Goal: Task Accomplishment & Management: Complete application form

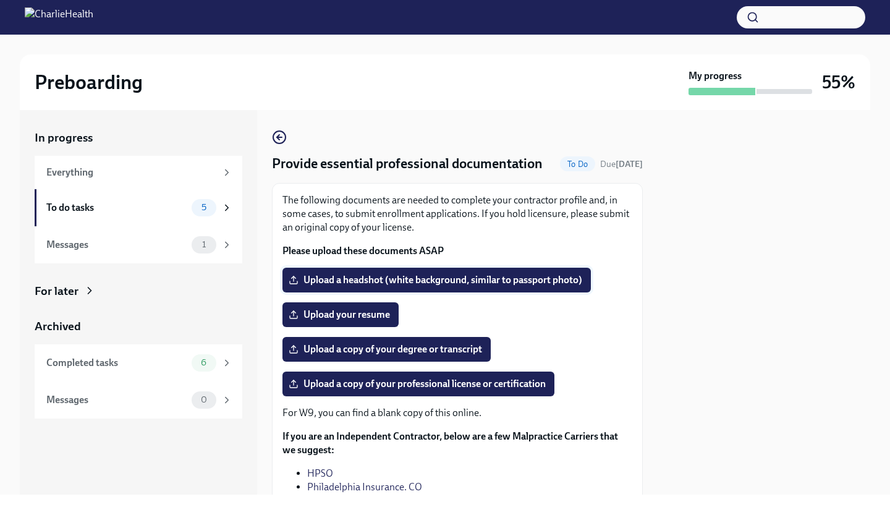
click at [338, 280] on span "Upload a headshot (white background, similar to passport photo)" at bounding box center [436, 280] width 291 height 12
click at [0, 0] on input "Upload a headshot (white background, similar to passport photo)" at bounding box center [0, 0] width 0 height 0
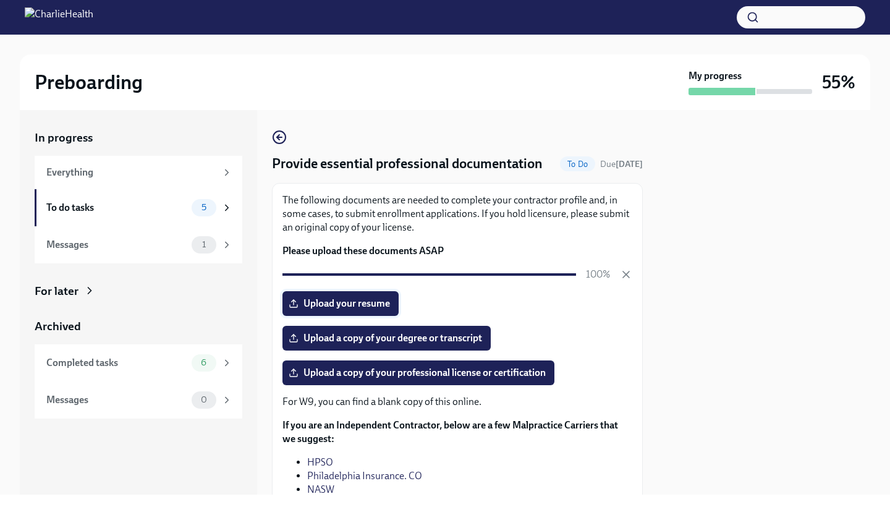
click at [365, 304] on span "Upload your resume" at bounding box center [340, 303] width 99 height 12
click at [0, 0] on input "Upload your resume" at bounding box center [0, 0] width 0 height 0
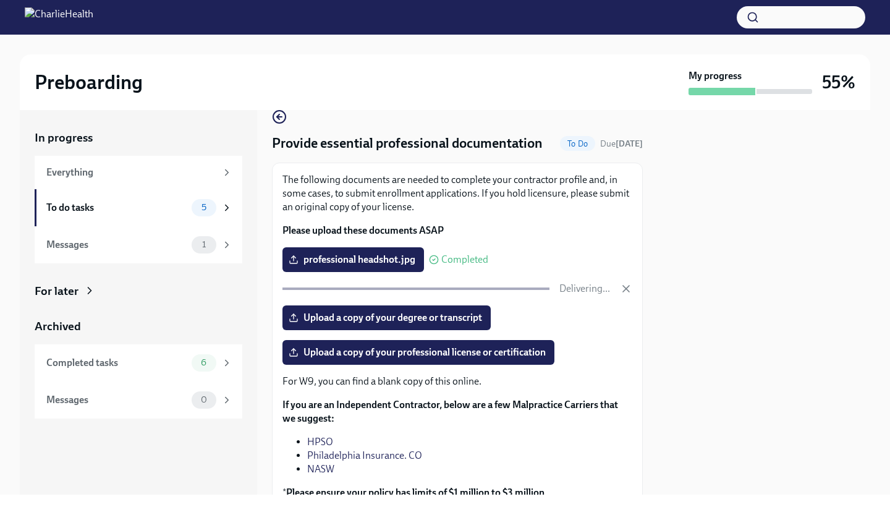
scroll to position [36, 0]
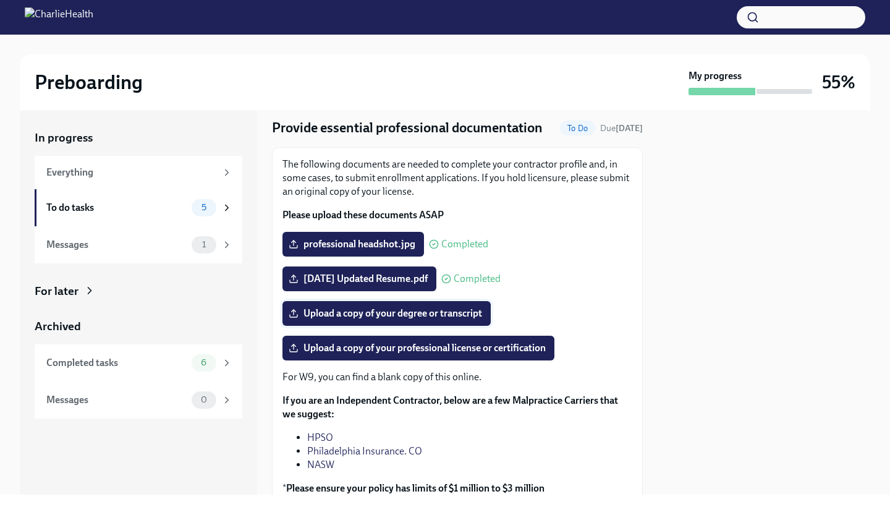
click at [405, 312] on span "Upload a copy of your degree or transcript" at bounding box center [386, 313] width 191 height 12
click at [0, 0] on input "Upload a copy of your degree or transcript" at bounding box center [0, 0] width 0 height 0
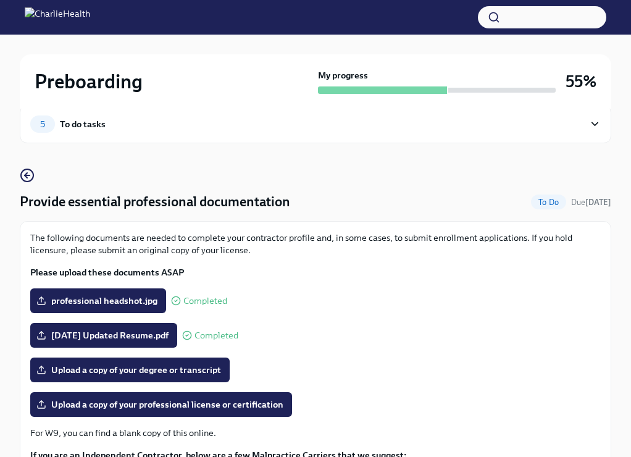
scroll to position [27, 0]
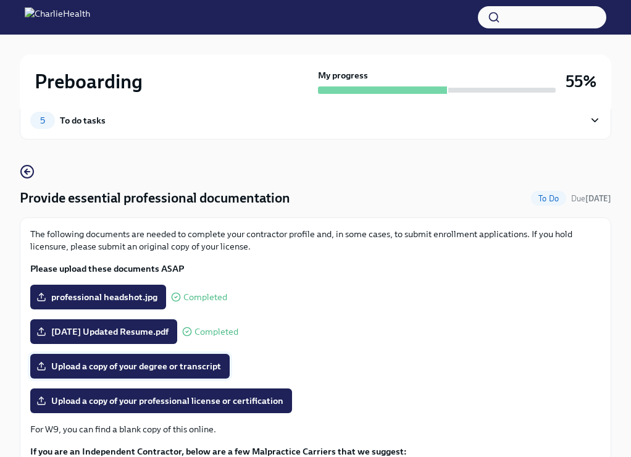
click at [79, 360] on span "Upload a copy of your degree or transcript" at bounding box center [130, 366] width 182 height 12
click at [0, 0] on input "Upload a copy of your degree or transcript" at bounding box center [0, 0] width 0 height 0
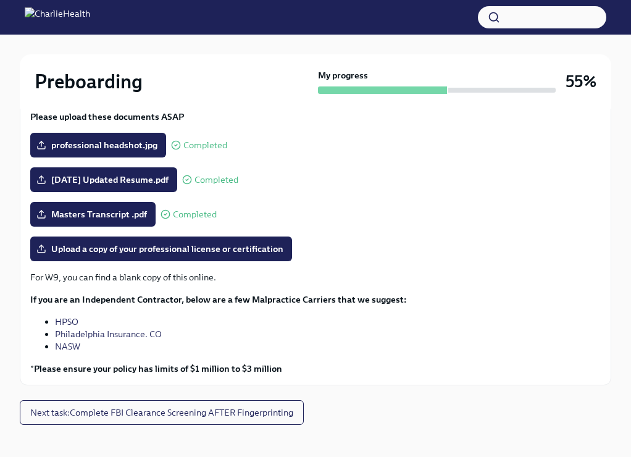
scroll to position [180, 0]
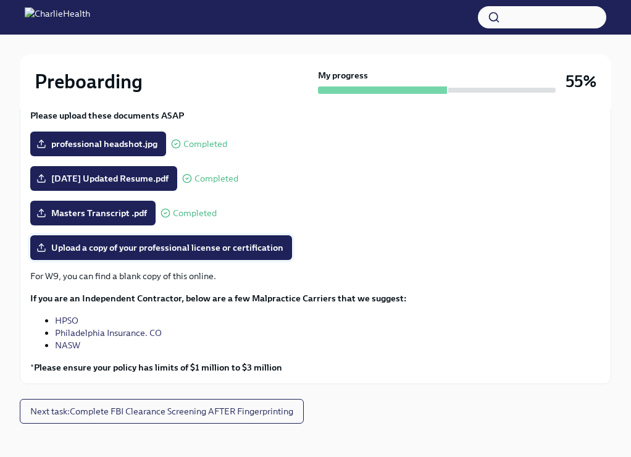
click at [97, 251] on span "Upload a copy of your professional license or certification" at bounding box center [161, 248] width 245 height 12
click at [0, 0] on input "Upload a copy of your professional license or certification" at bounding box center [0, 0] width 0 height 0
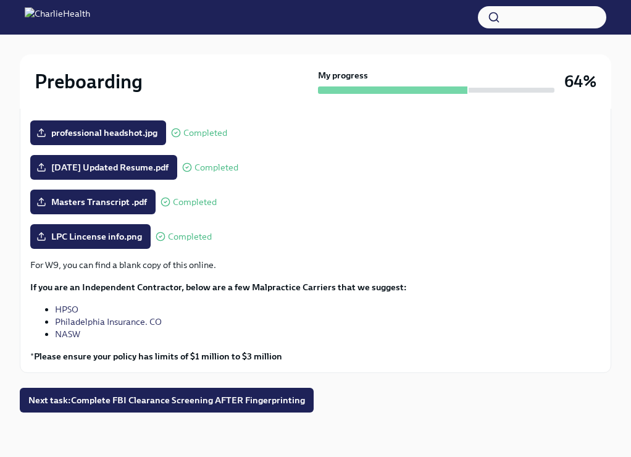
scroll to position [192, 0]
click at [99, 399] on span "Next task : Complete FBI Clearance Screening AFTER Fingerprinting" at bounding box center [166, 400] width 277 height 12
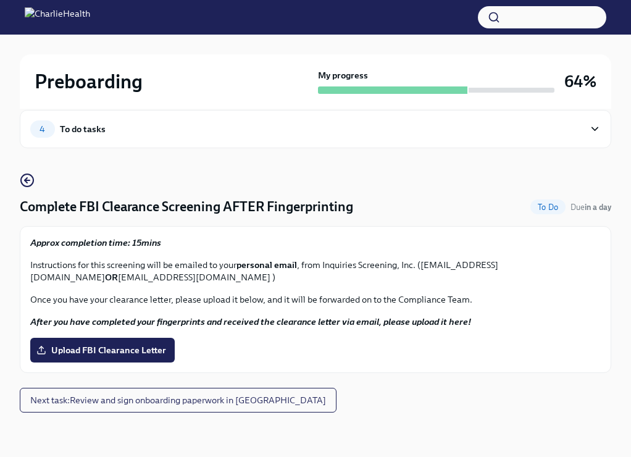
scroll to position [19, 0]
click at [108, 400] on span "Next task : Review and sign onboarding paperwork in [GEOGRAPHIC_DATA]" at bounding box center [178, 400] width 296 height 12
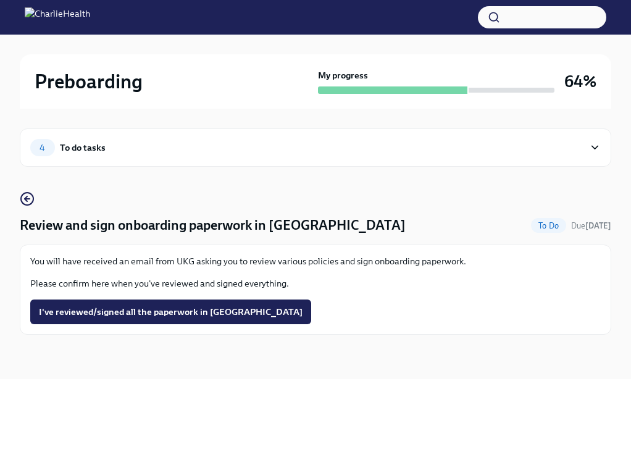
click at [41, 145] on span "4" at bounding box center [42, 147] width 20 height 9
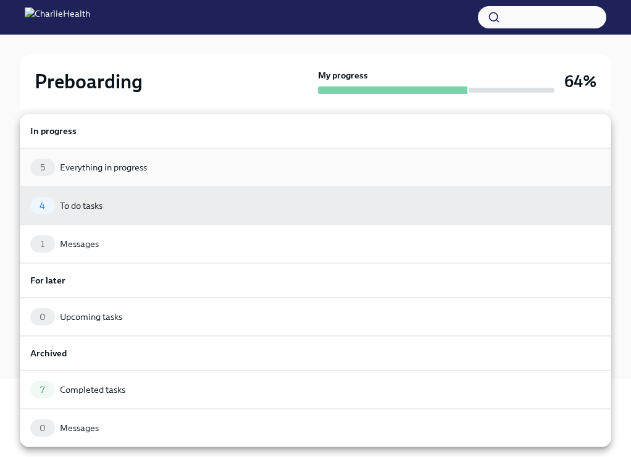
click at [137, 167] on div "Everything in progress" at bounding box center [103, 167] width 87 height 12
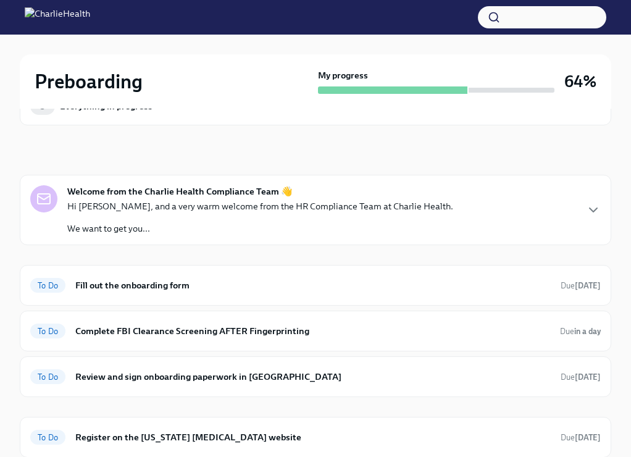
scroll to position [54, 0]
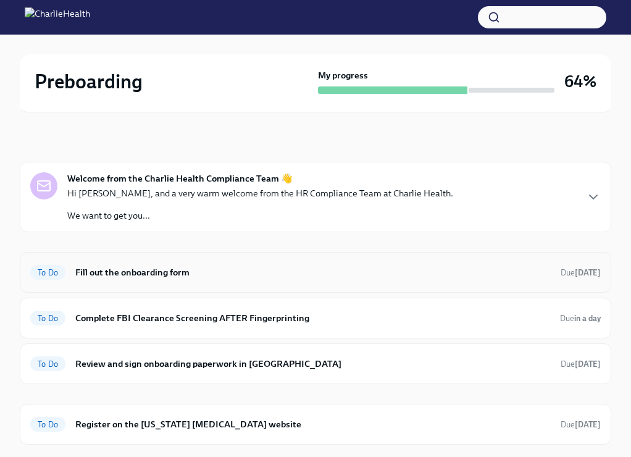
click at [128, 272] on h6 "Fill out the onboarding form" at bounding box center [313, 273] width 476 height 14
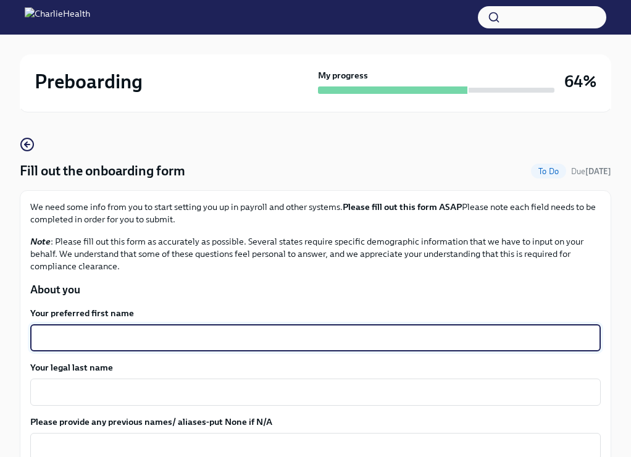
click at [131, 341] on textarea "Your preferred first name" at bounding box center [316, 338] width 556 height 15
type textarea "[PERSON_NAME]"
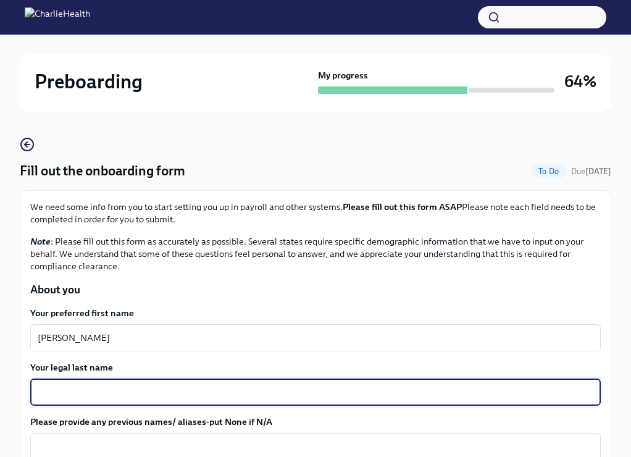
click at [95, 397] on textarea "Your legal last name" at bounding box center [316, 392] width 556 height 15
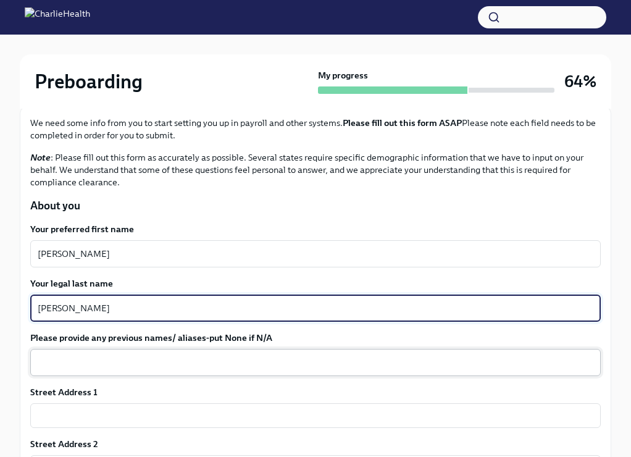
type textarea "[PERSON_NAME]"
click at [120, 363] on textarea "Please provide any previous names/ aliases-put None if N/A" at bounding box center [316, 362] width 556 height 15
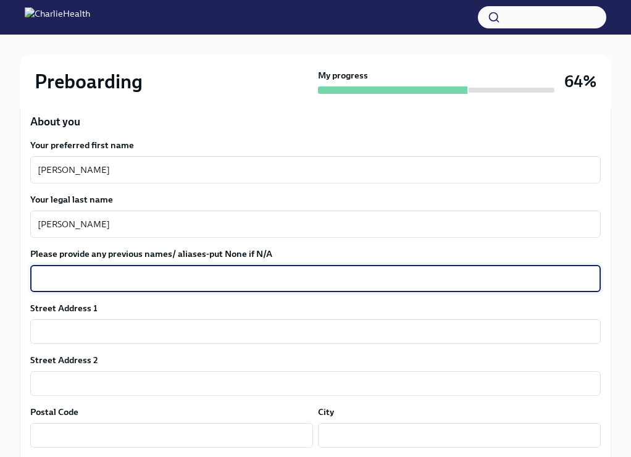
scroll to position [223, 0]
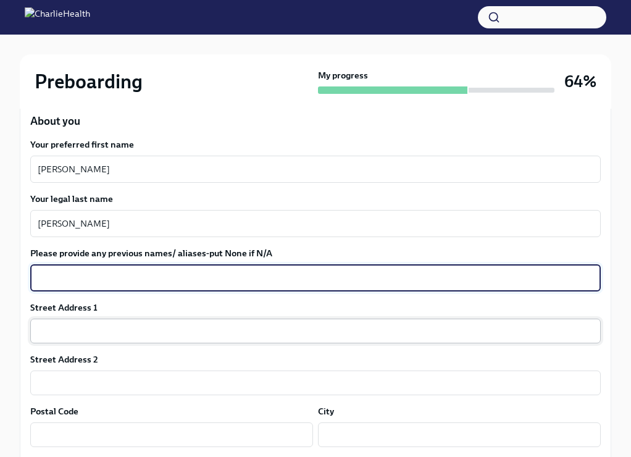
click at [114, 329] on input "text" at bounding box center [315, 331] width 571 height 25
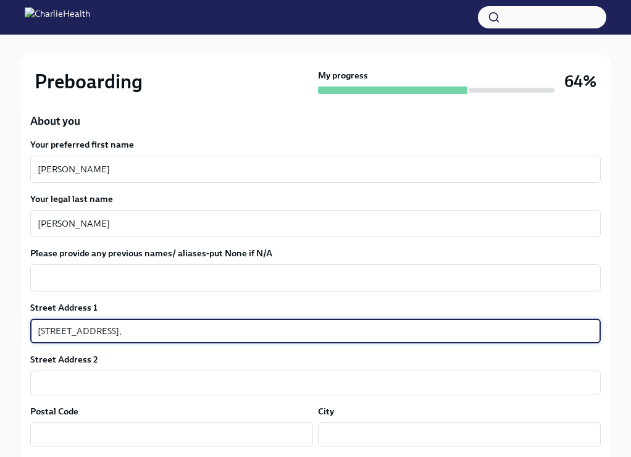
click at [112, 329] on input "[STREET_ADDRESS]," at bounding box center [315, 331] width 571 height 25
click at [166, 335] on input "[STREET_ADDRESS]," at bounding box center [315, 331] width 571 height 25
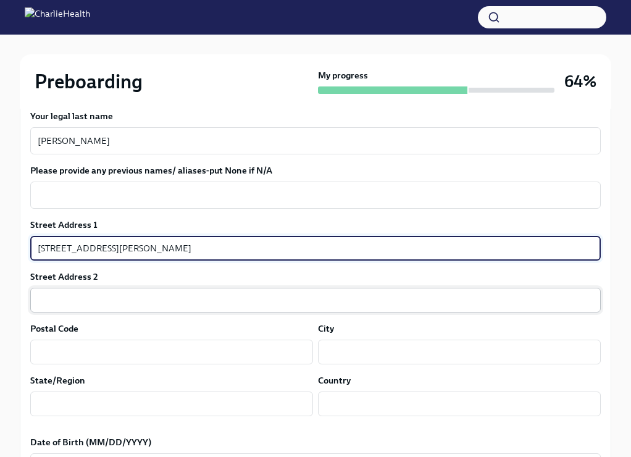
scroll to position [307, 0]
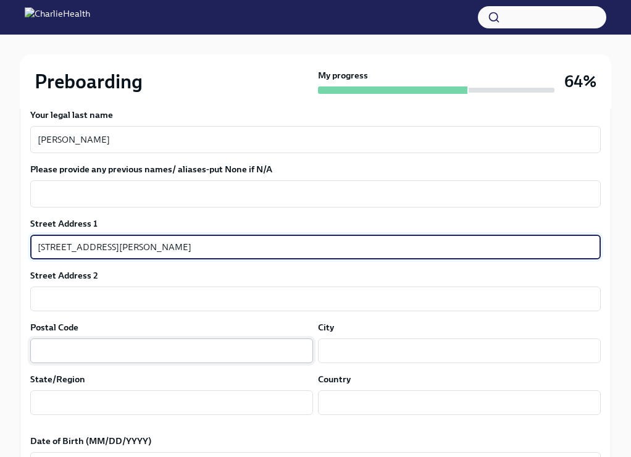
type input "[STREET_ADDRESS][PERSON_NAME]"
click at [123, 352] on input "text" at bounding box center [171, 351] width 283 height 25
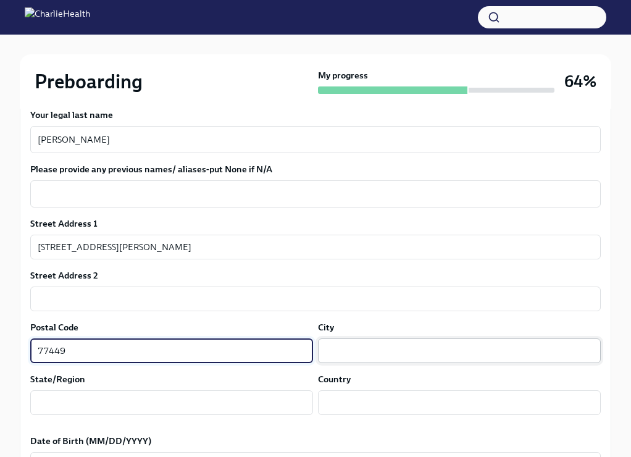
type input "77449"
click at [351, 353] on input "text" at bounding box center [459, 351] width 283 height 25
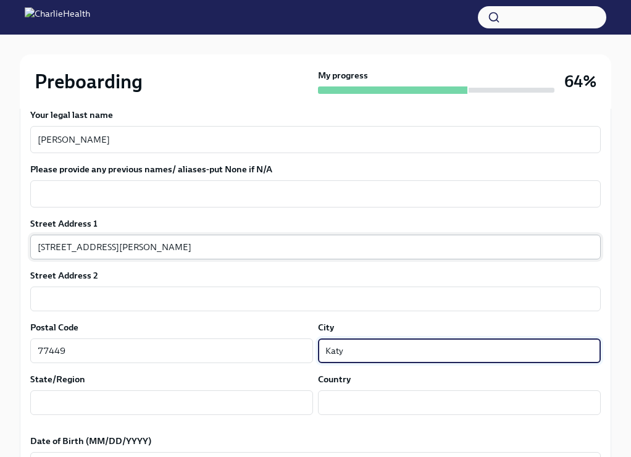
type input "Katy"
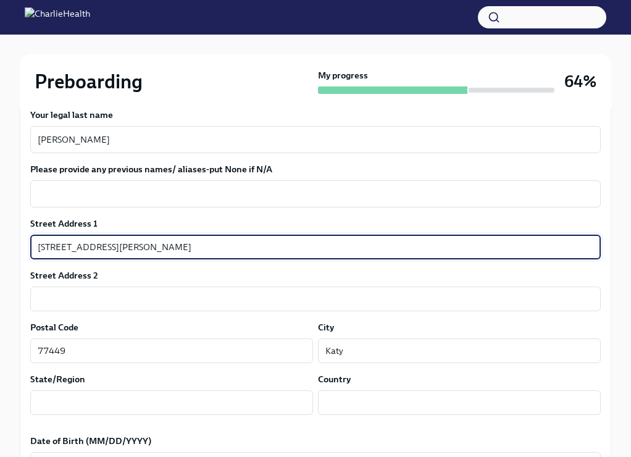
drag, startPoint x: 223, startPoint y: 247, endPoint x: 151, endPoint y: 243, distance: 71.8
click at [151, 243] on input "[STREET_ADDRESS][PERSON_NAME]" at bounding box center [315, 247] width 571 height 25
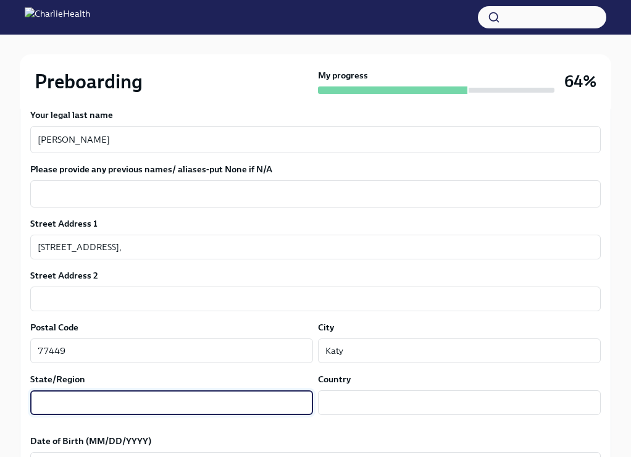
click at [88, 401] on input "text" at bounding box center [171, 402] width 283 height 25
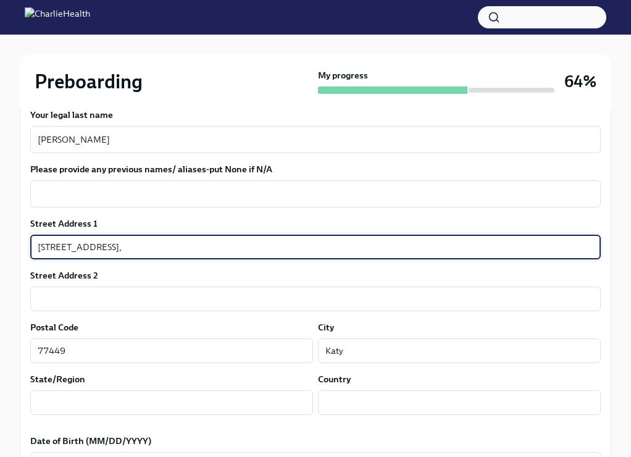
click at [165, 248] on input "[STREET_ADDRESS]," at bounding box center [315, 247] width 571 height 25
type input "[STREET_ADDRESS]"
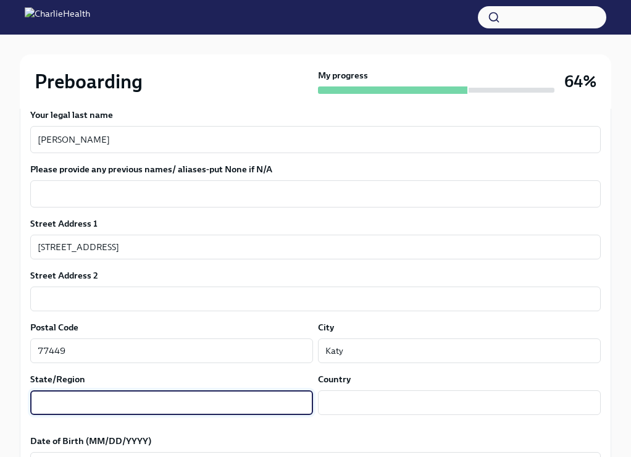
click at [92, 398] on input "text" at bounding box center [171, 402] width 283 height 25
type input "[GEOGRAPHIC_DATA]"
click at [337, 410] on input "text" at bounding box center [459, 402] width 283 height 25
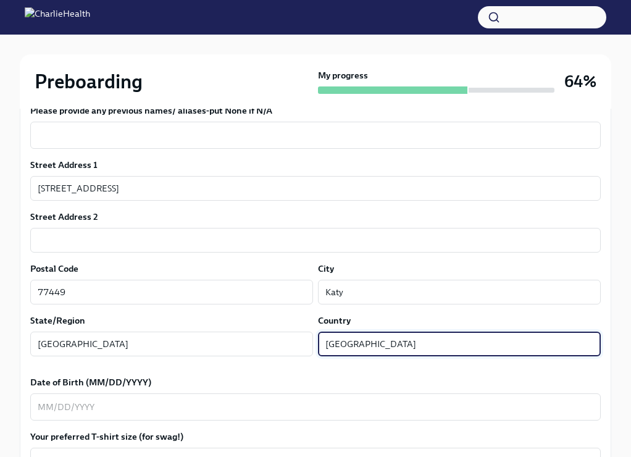
scroll to position [393, 0]
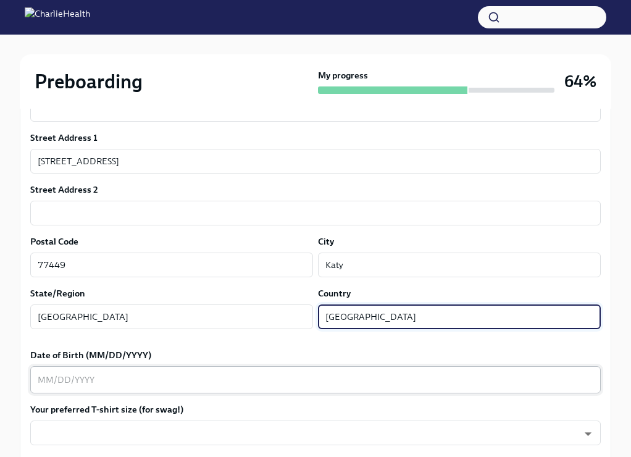
type input "[GEOGRAPHIC_DATA]"
click at [182, 370] on div "x ​" at bounding box center [315, 379] width 571 height 27
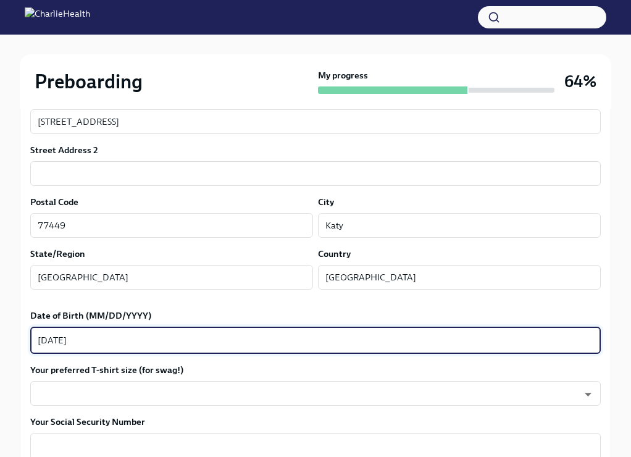
scroll to position [441, 0]
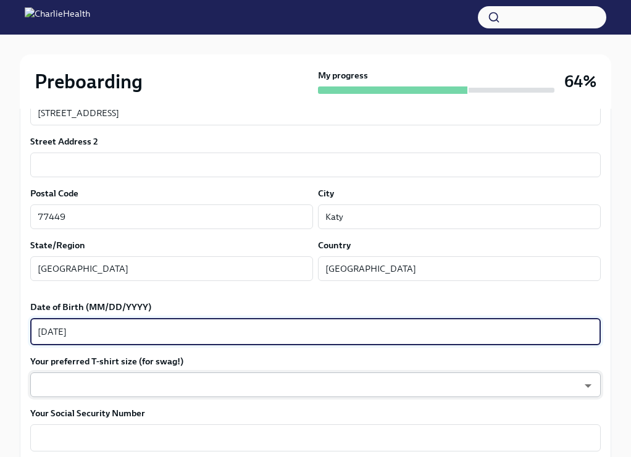
type textarea "[DATE]"
click at [104, 383] on body "Preboarding My progress 64% 4 To do tasks Fill out the onboarding form To Do Du…" at bounding box center [315, 395] width 631 height 1672
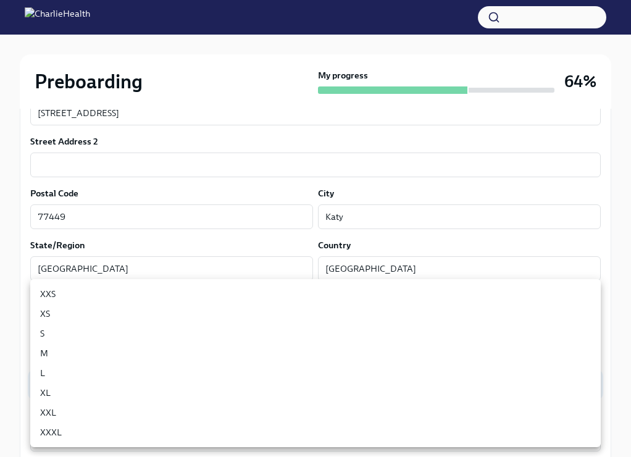
click at [69, 392] on li "XL" at bounding box center [315, 393] width 571 height 20
type input "tefiUEqpP"
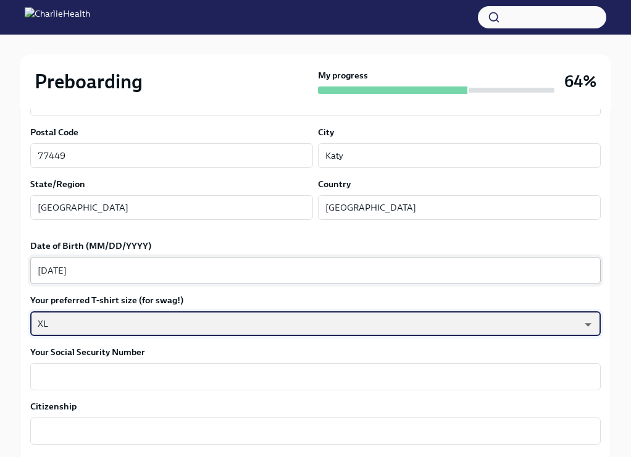
scroll to position [505, 0]
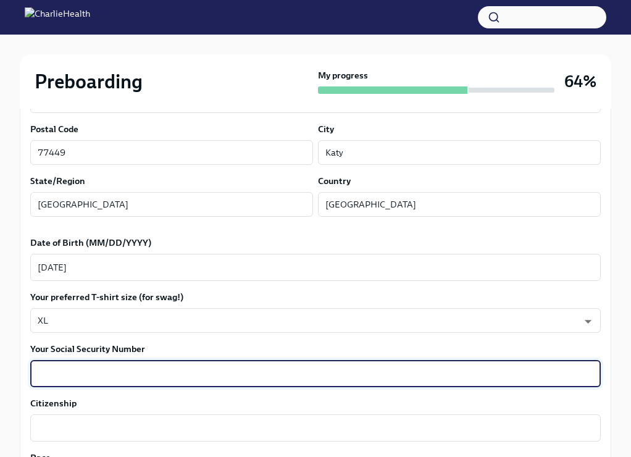
click at [93, 377] on textarea "Your Social Security Number" at bounding box center [316, 373] width 556 height 15
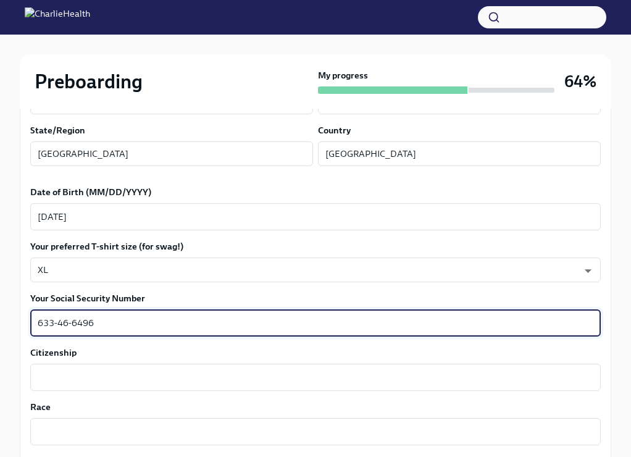
scroll to position [558, 0]
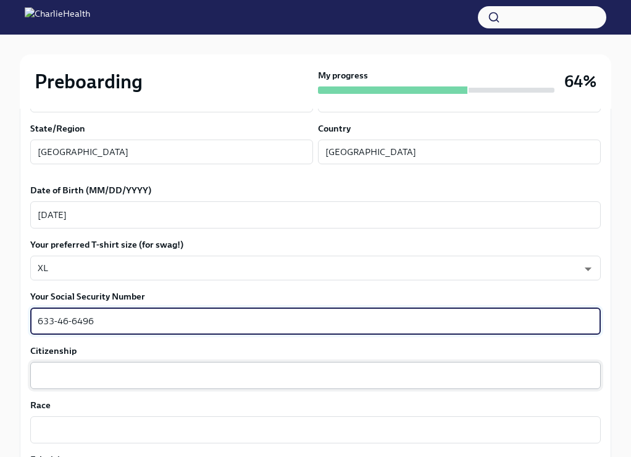
type textarea "633-46-6496"
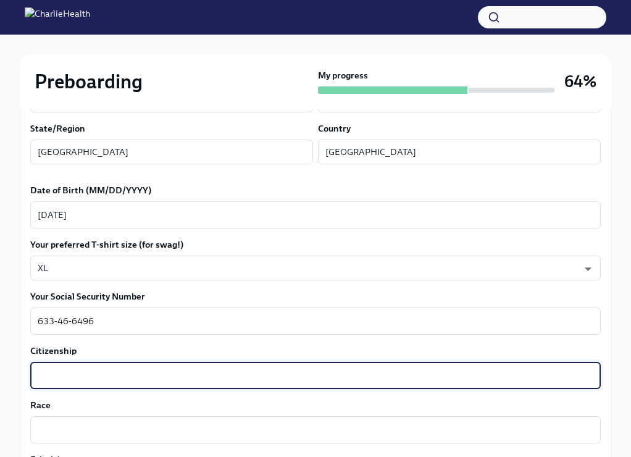
click at [131, 377] on textarea "Citizenship" at bounding box center [316, 375] width 556 height 15
type textarea "American"
drag, startPoint x: 89, startPoint y: 372, endPoint x: 23, endPoint y: 372, distance: 66.1
click at [23, 372] on div "We need some info from you to start setting you up in payroll and other systems…" at bounding box center [316, 358] width 592 height 1343
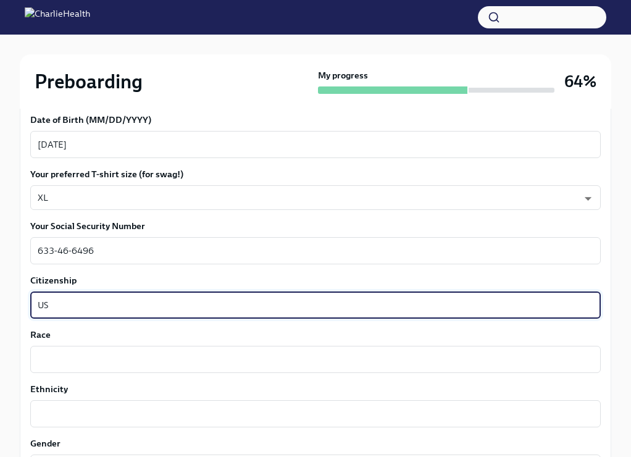
scroll to position [644, 0]
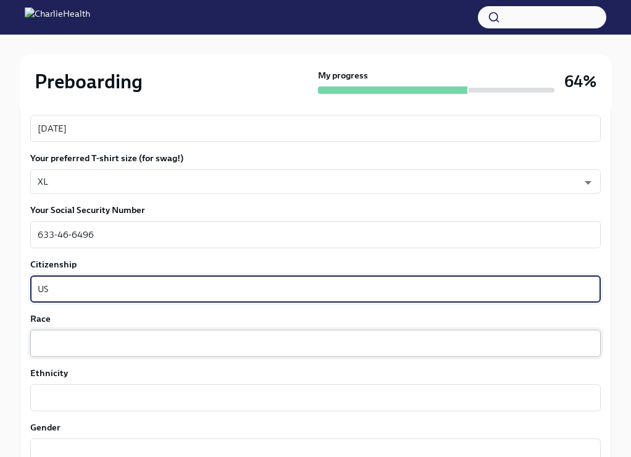
type textarea "US"
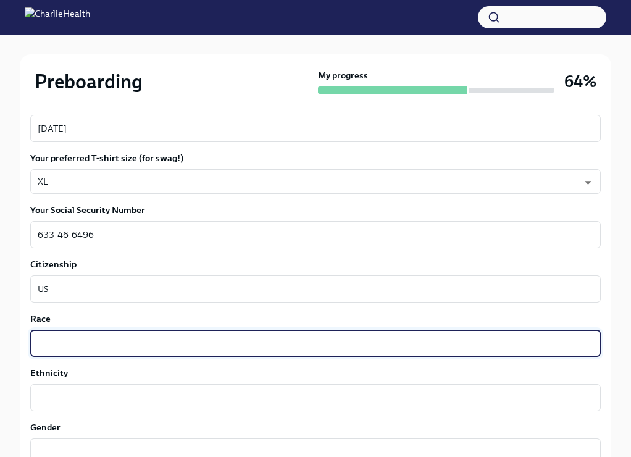
click at [48, 340] on textarea "Race" at bounding box center [316, 343] width 556 height 15
type textarea "B"
type textarea "H"
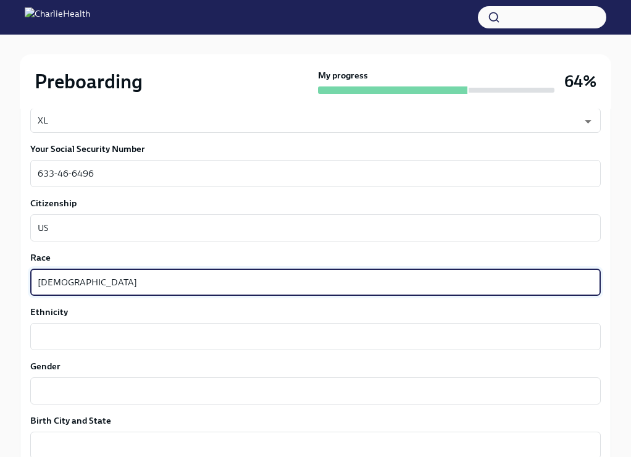
scroll to position [706, 0]
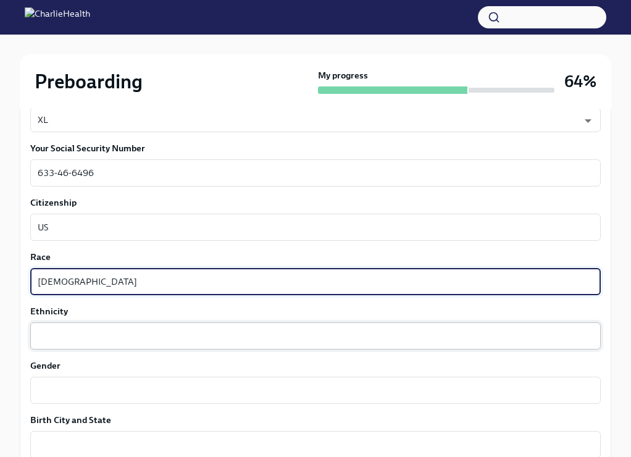
type textarea "[DEMOGRAPHIC_DATA]"
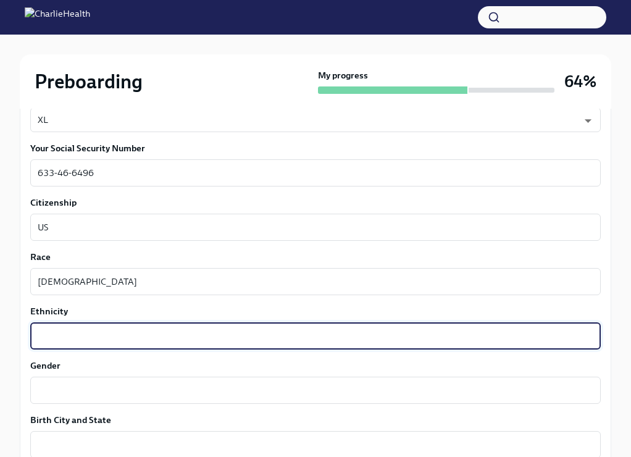
click at [48, 329] on textarea "Ethnicity" at bounding box center [316, 336] width 556 height 15
type textarea "[DEMOGRAPHIC_DATA]"
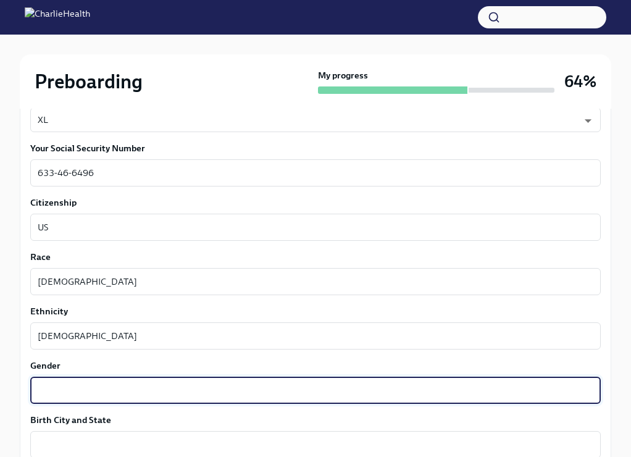
click at [59, 387] on textarea "Gender" at bounding box center [316, 390] width 556 height 15
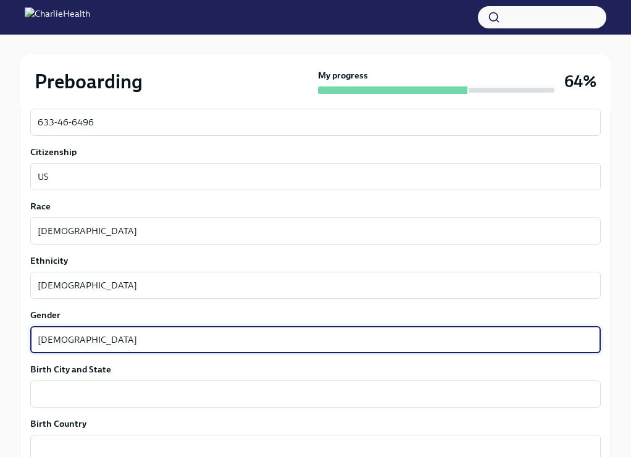
scroll to position [759, 0]
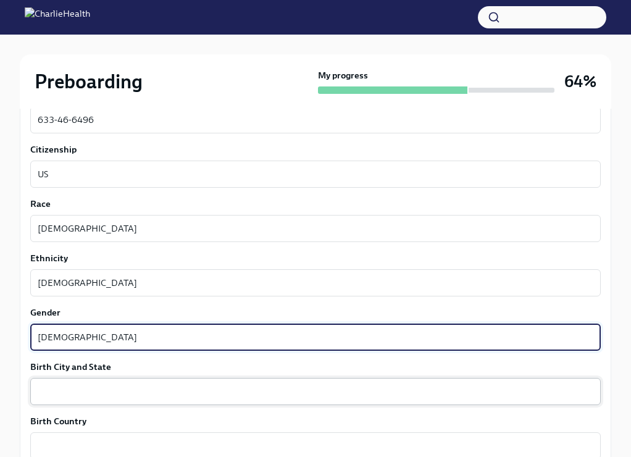
type textarea "[DEMOGRAPHIC_DATA]"
click at [74, 397] on textarea "Birth City and State" at bounding box center [316, 391] width 556 height 15
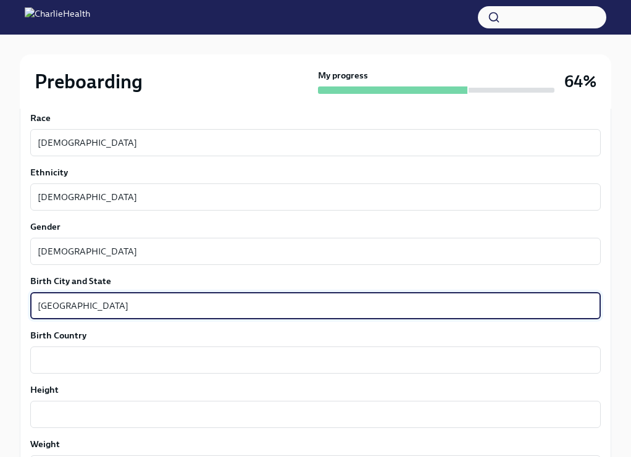
scroll to position [846, 0]
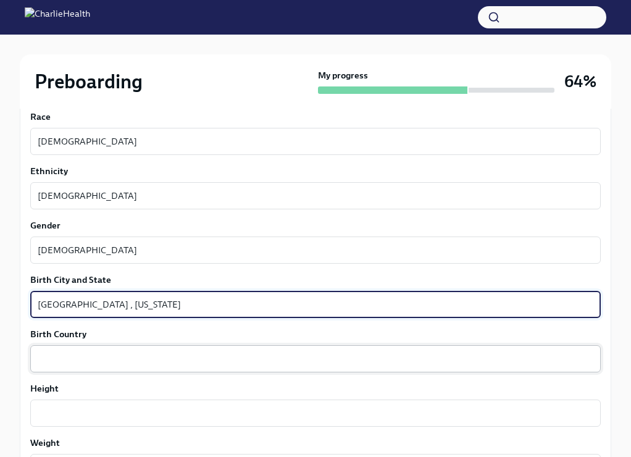
type textarea "[GEOGRAPHIC_DATA] , [US_STATE]"
click at [93, 358] on textarea "Birth Country" at bounding box center [316, 359] width 556 height 15
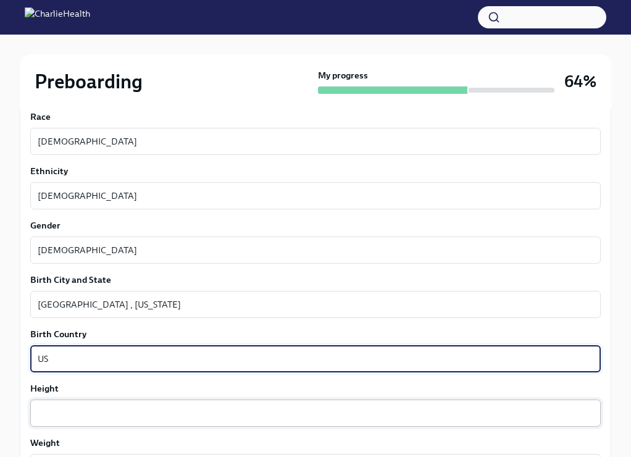
type textarea "US"
click at [130, 418] on textarea "Height" at bounding box center [316, 413] width 556 height 15
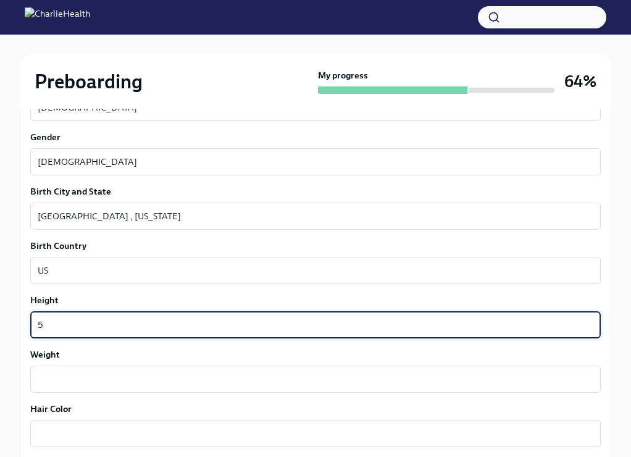
scroll to position [940, 0]
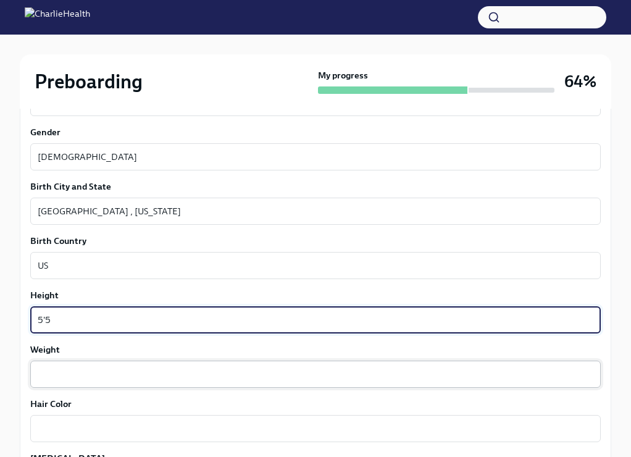
type textarea "5'5"
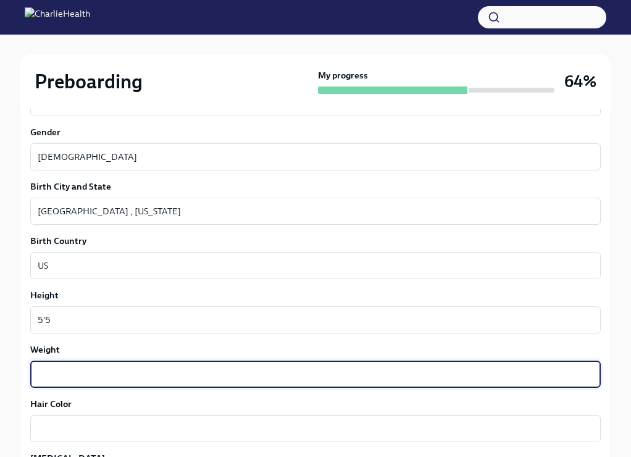
click at [117, 375] on textarea "Weight" at bounding box center [316, 374] width 556 height 15
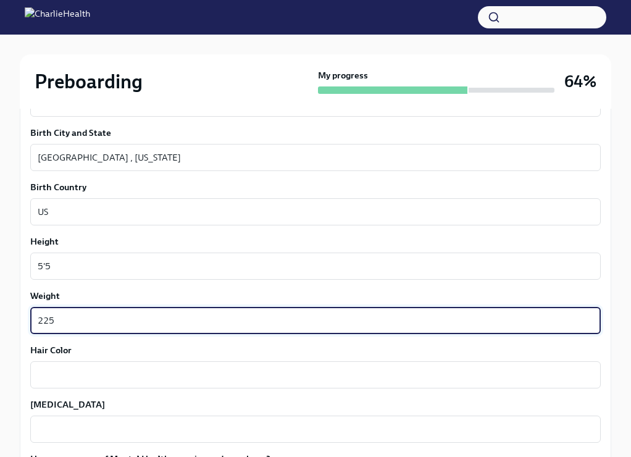
scroll to position [996, 0]
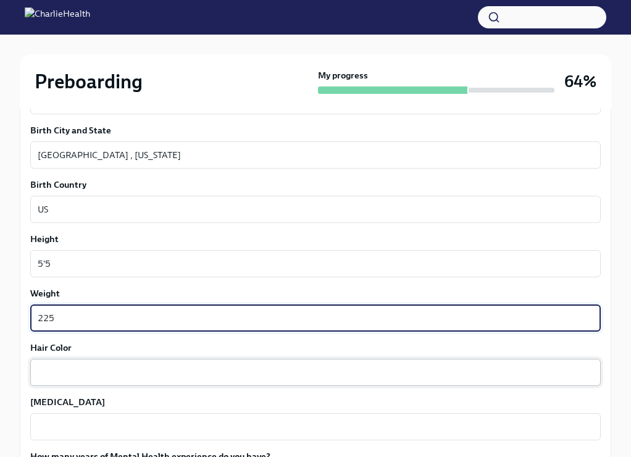
type textarea "225"
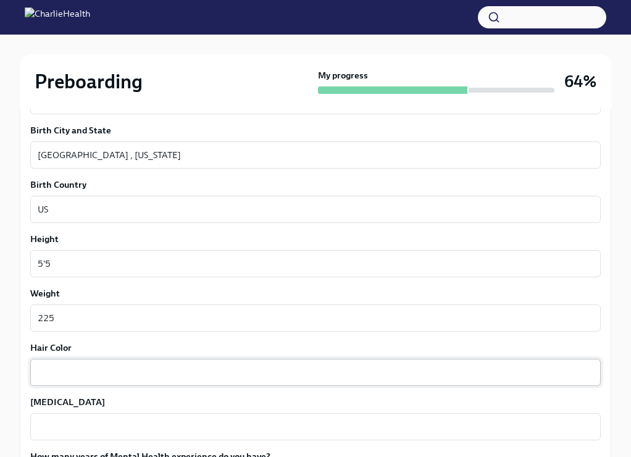
click at [116, 365] on div "x ​" at bounding box center [315, 372] width 571 height 27
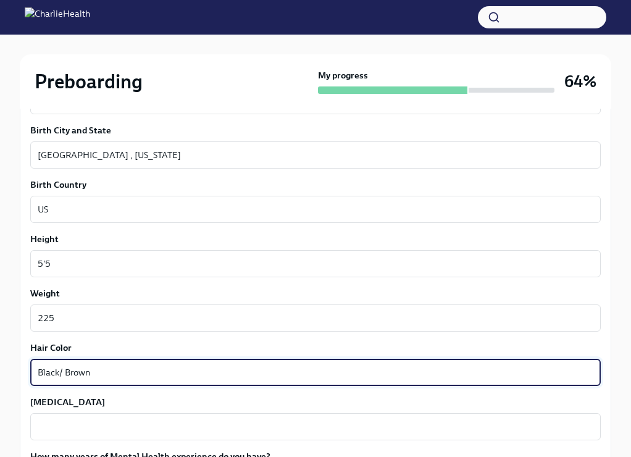
scroll to position [1090, 0]
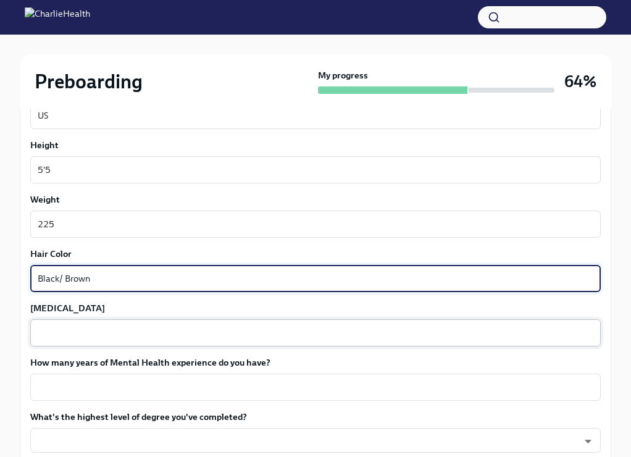
type textarea "Black/ Brown"
click at [116, 335] on textarea "[MEDICAL_DATA]" at bounding box center [316, 333] width 556 height 15
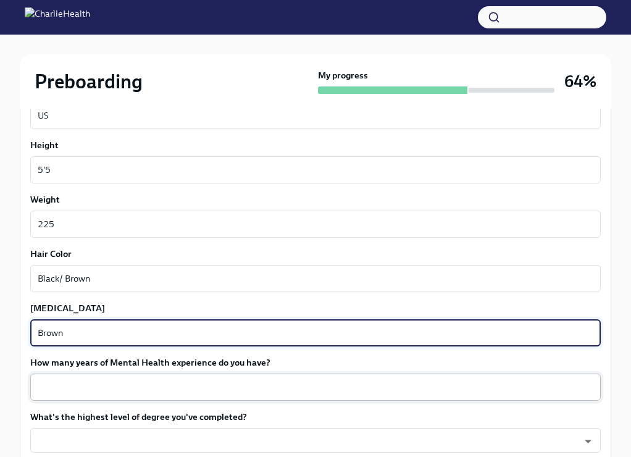
type textarea "Brown"
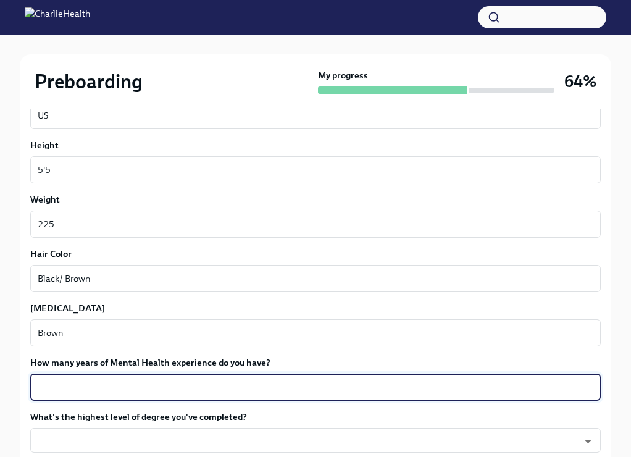
click at [140, 384] on textarea "How many years of Mental Health experience do you have?" at bounding box center [316, 387] width 556 height 15
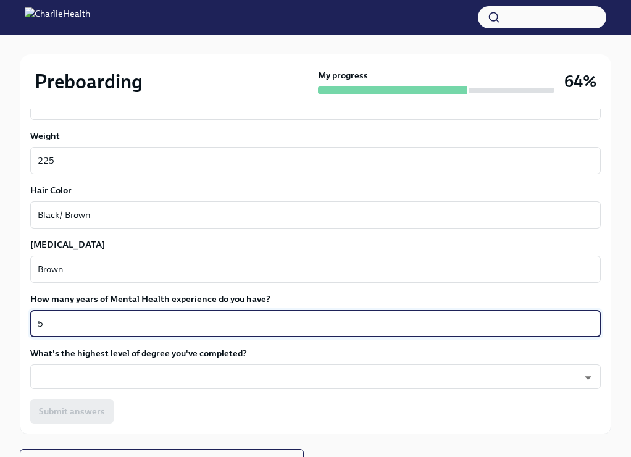
scroll to position [1157, 0]
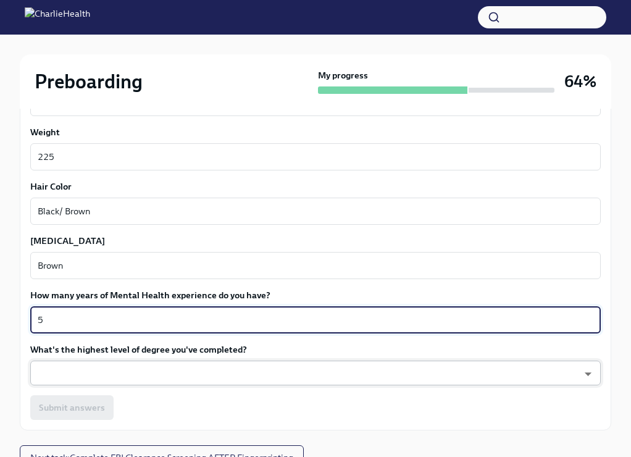
type textarea "5"
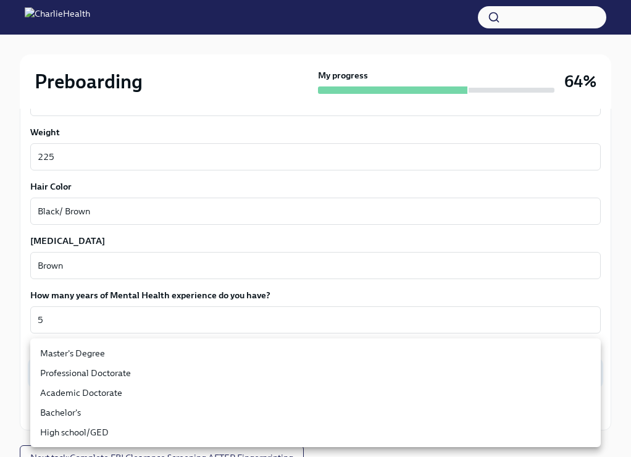
click at [108, 353] on li "Master's Degree" at bounding box center [315, 354] width 571 height 20
type input "2vBr-ghkD"
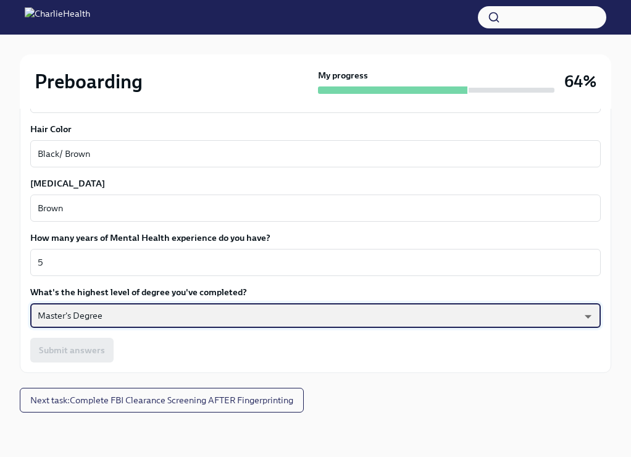
scroll to position [1215, 0]
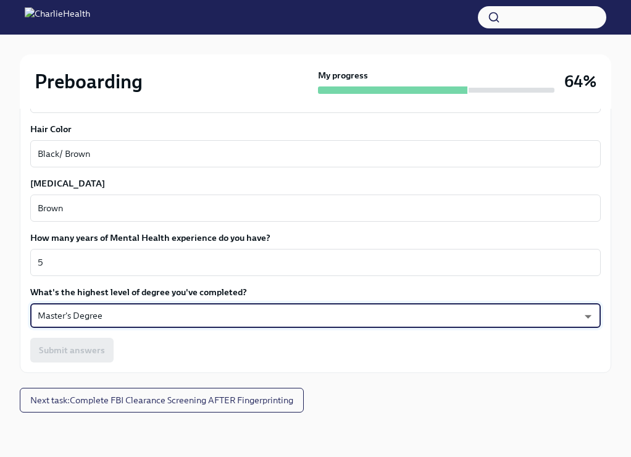
click at [110, 342] on div "Submit answers" at bounding box center [315, 350] width 571 height 25
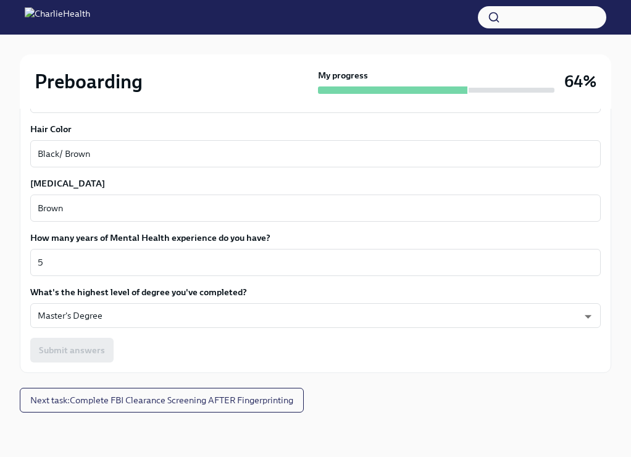
click at [102, 354] on div "Submit answers" at bounding box center [315, 350] width 571 height 25
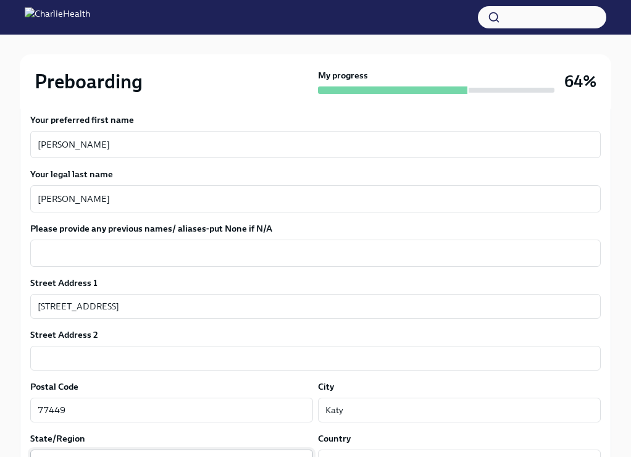
scroll to position [241, 0]
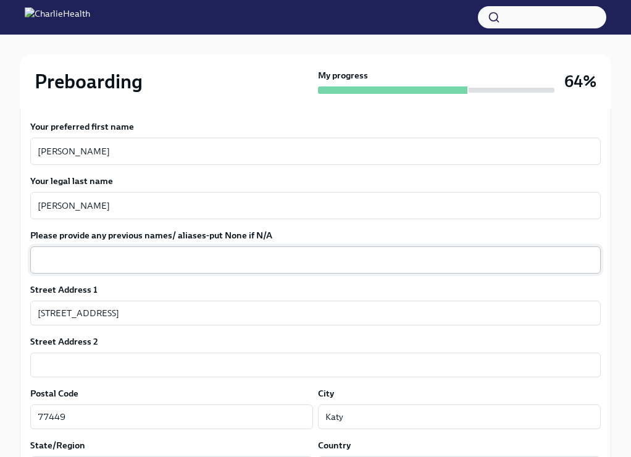
click at [140, 260] on textarea "Please provide any previous names/ aliases-put None if N/A" at bounding box center [316, 260] width 556 height 15
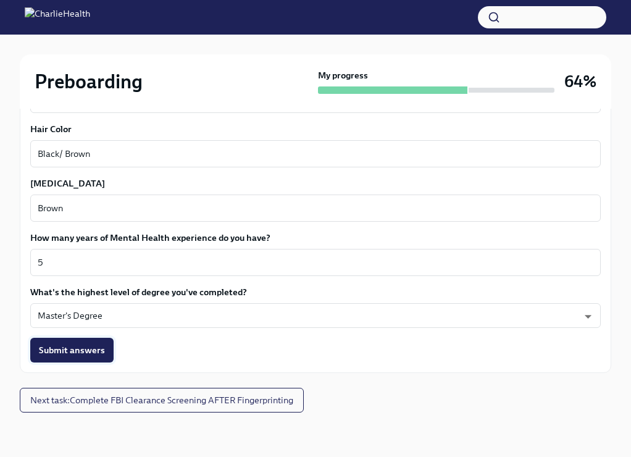
scroll to position [1215, 0]
type textarea "n/a"
click at [75, 354] on span "Submit answers" at bounding box center [72, 350] width 66 height 12
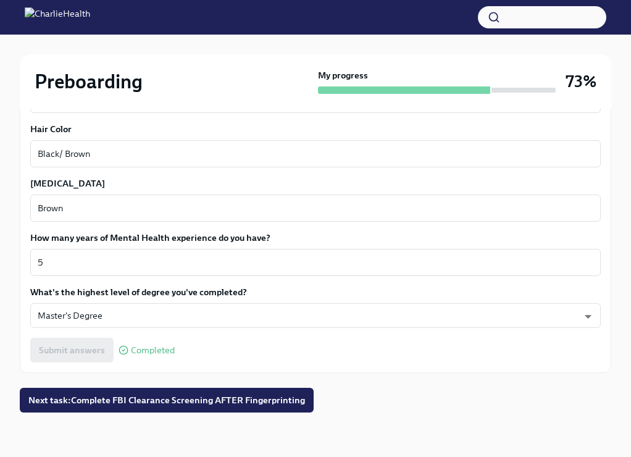
click at [100, 90] on h2 "Preboarding" at bounding box center [89, 81] width 108 height 25
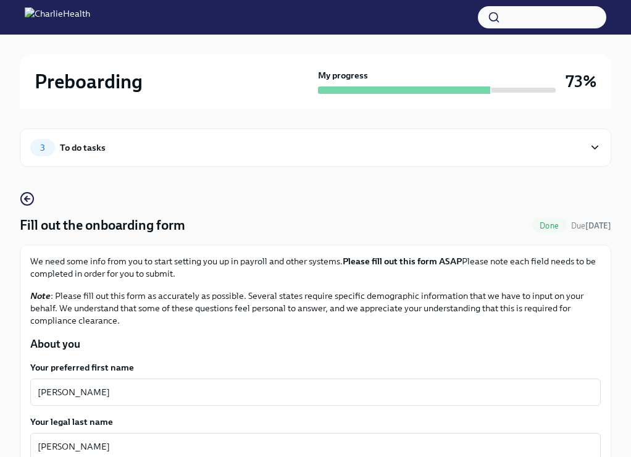
scroll to position [0, 0]
click at [185, 150] on div "3 To do tasks" at bounding box center [307, 147] width 554 height 17
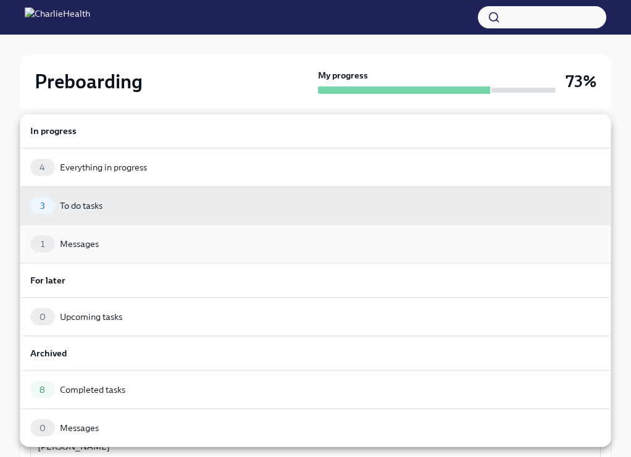
click at [84, 237] on div "1 Messages" at bounding box center [315, 243] width 571 height 17
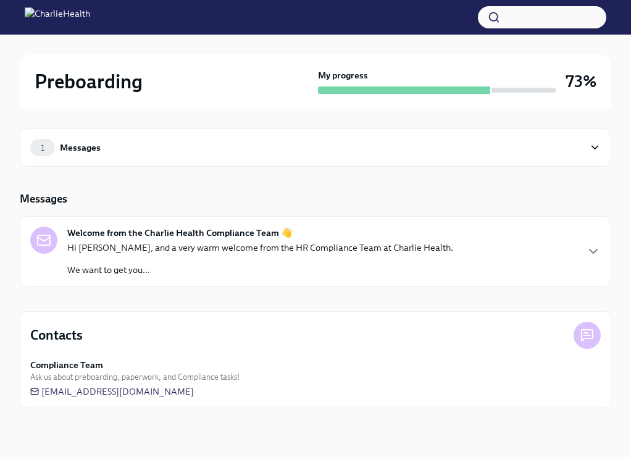
click at [131, 258] on div "Hi [PERSON_NAME], and a very warm welcome from the HR Compliance Team at Charli…" at bounding box center [260, 259] width 386 height 35
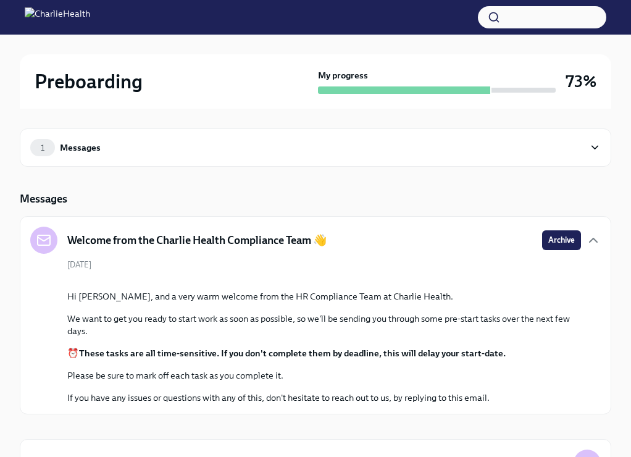
click at [140, 135] on div "1 Messages" at bounding box center [316, 148] width 592 height 38
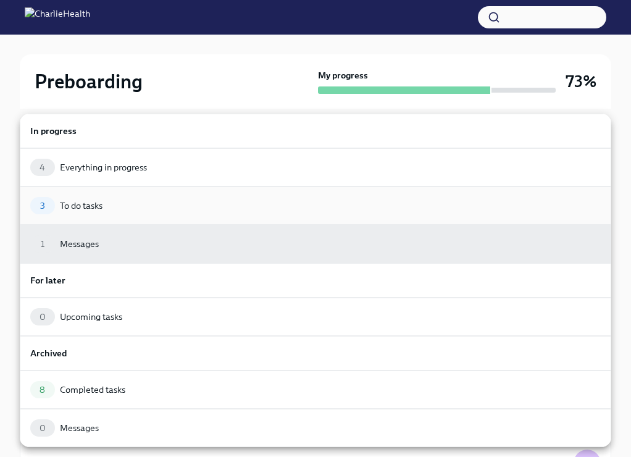
click at [117, 203] on div "3 To do tasks" at bounding box center [315, 205] width 571 height 17
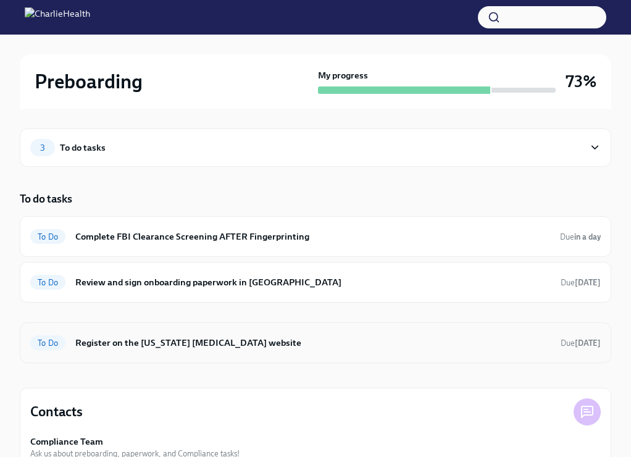
click at [56, 341] on span "To Do" at bounding box center [47, 343] width 35 height 9
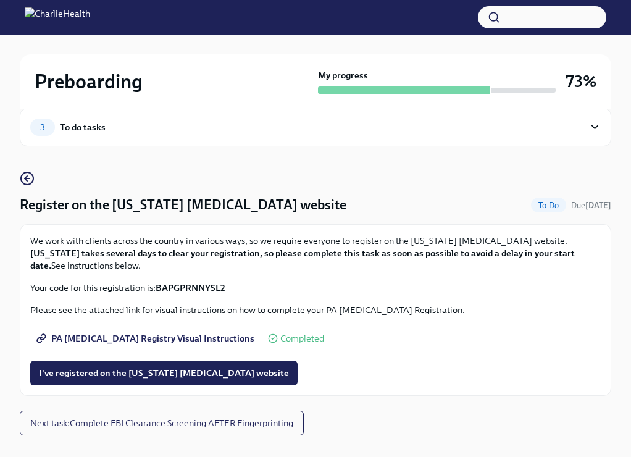
scroll to position [27, 0]
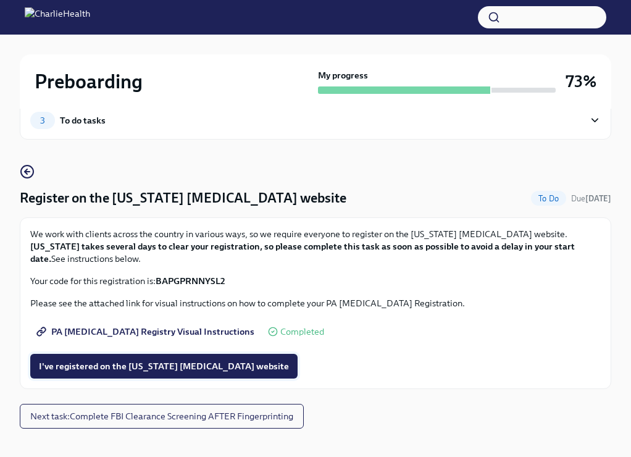
click at [142, 365] on span "I've registered on the [US_STATE] [MEDICAL_DATA] website" at bounding box center [164, 366] width 250 height 12
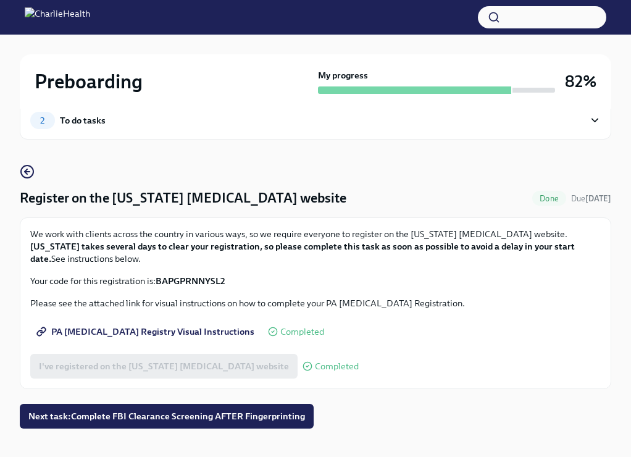
click at [59, 118] on div "2 To do tasks" at bounding box center [307, 120] width 554 height 17
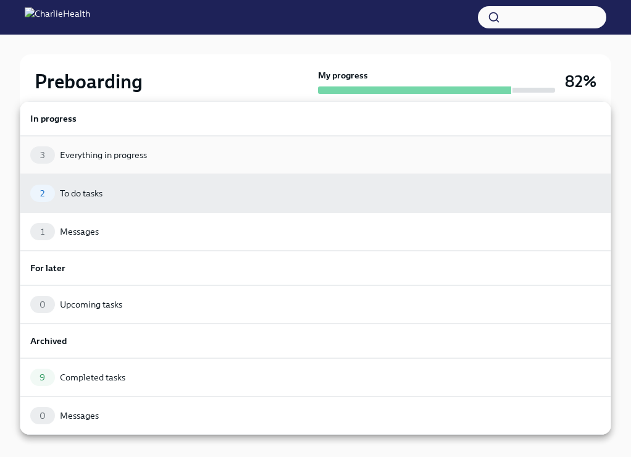
click at [122, 155] on div "Everything in progress" at bounding box center [103, 155] width 87 height 12
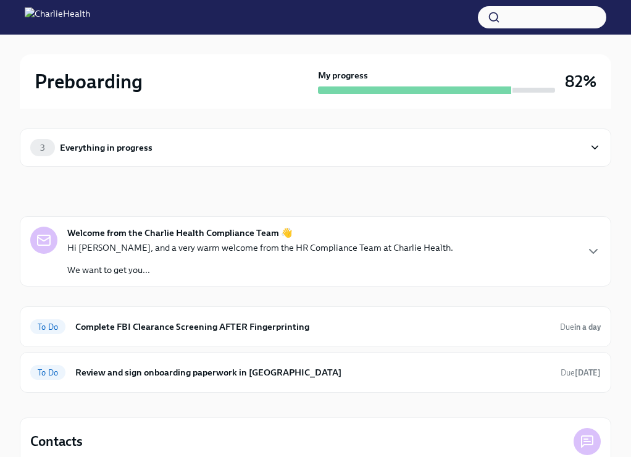
click at [117, 147] on div "Everything in progress" at bounding box center [106, 148] width 93 height 14
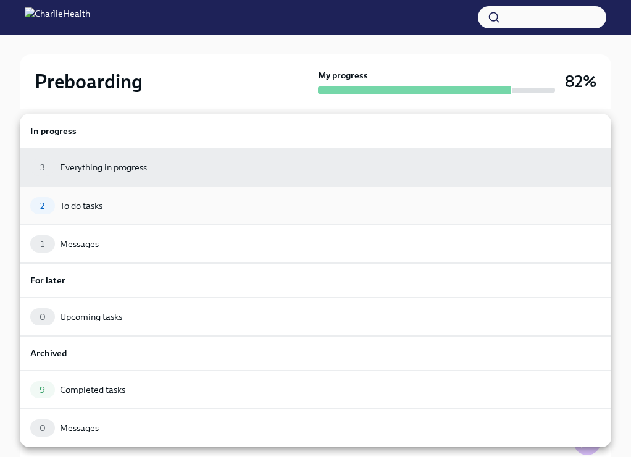
click at [104, 209] on div "2 To do tasks" at bounding box center [315, 205] width 571 height 17
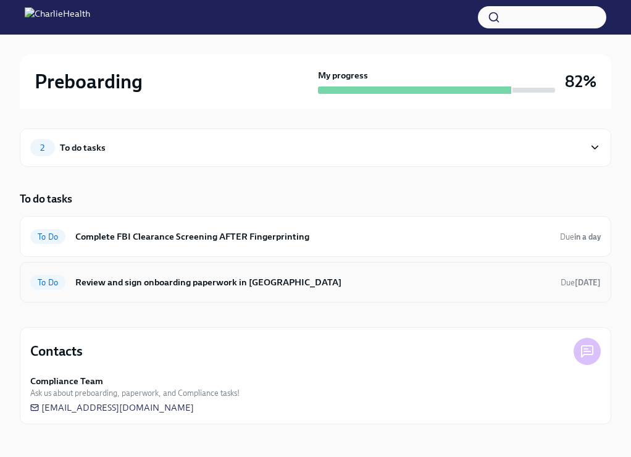
click at [219, 282] on h6 "Review and sign onboarding paperwork in [GEOGRAPHIC_DATA]" at bounding box center [313, 283] width 476 height 14
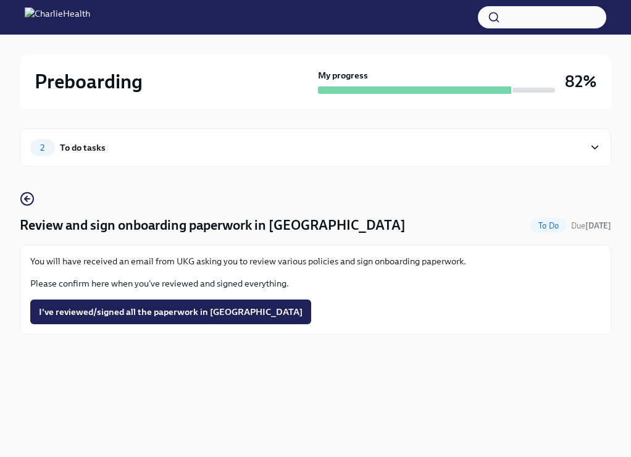
click at [593, 152] on icon at bounding box center [595, 147] width 12 height 12
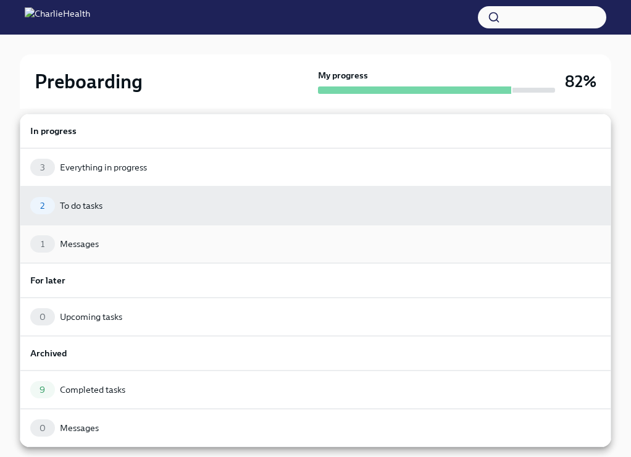
click at [199, 242] on div "1 Messages" at bounding box center [315, 243] width 571 height 17
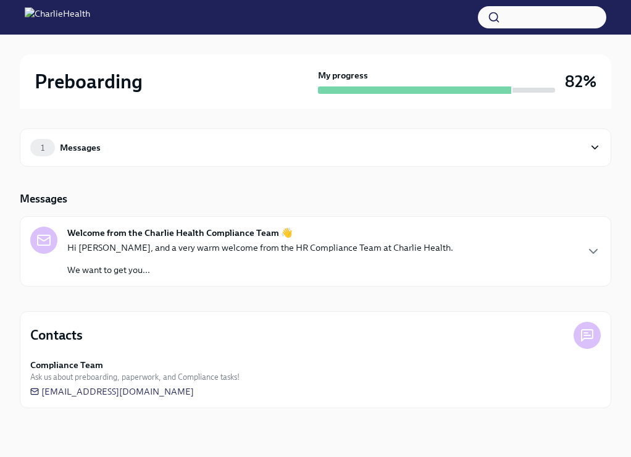
click at [188, 271] on p "We want to get you..." at bounding box center [260, 270] width 386 height 12
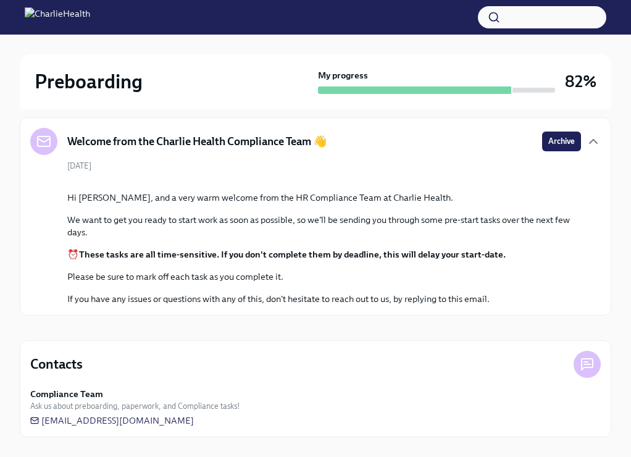
scroll to position [196, 0]
click at [452, 85] on div "My progress" at bounding box center [436, 81] width 237 height 25
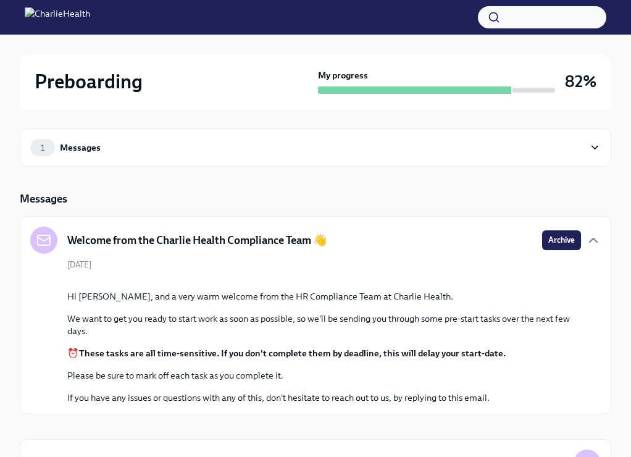
scroll to position [0, 0]
click at [442, 84] on div "My progress" at bounding box center [436, 81] width 237 height 25
click at [536, 161] on div "1 Messages" at bounding box center [316, 148] width 592 height 38
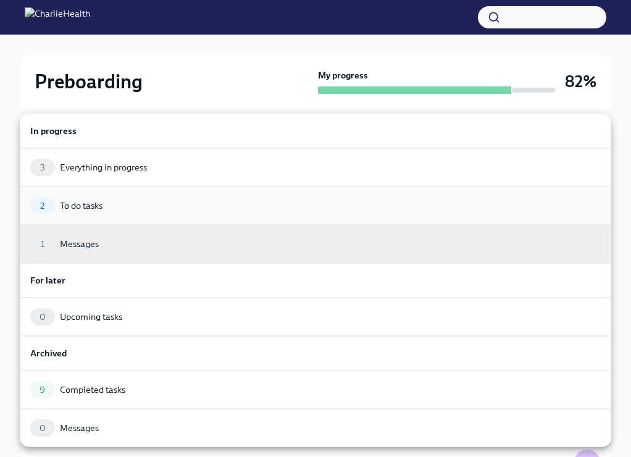
click at [100, 196] on div "2 To do tasks" at bounding box center [316, 206] width 592 height 38
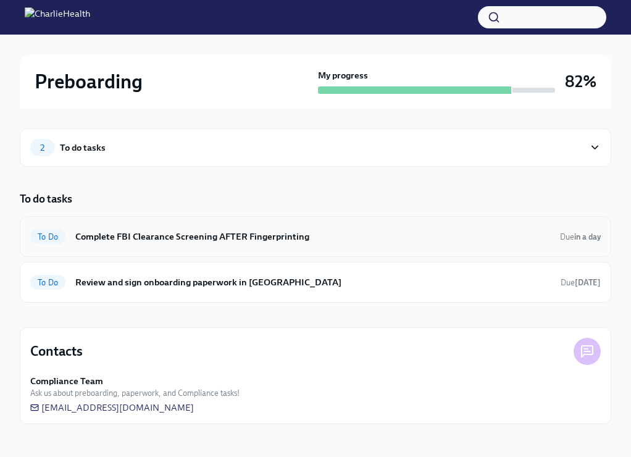
click at [119, 240] on h6 "Complete FBI Clearance Screening AFTER Fingerprinting" at bounding box center [312, 237] width 475 height 14
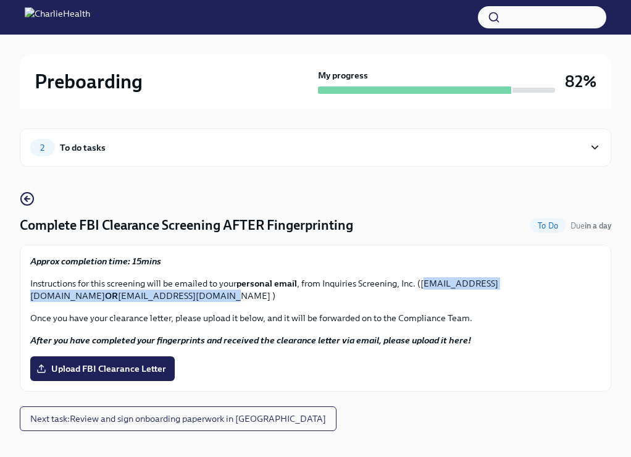
drag, startPoint x: 426, startPoint y: 282, endPoint x: 573, endPoint y: 290, distance: 147.3
click at [573, 290] on p "Instructions for this screening will be emailed to your personal email , from I…" at bounding box center [315, 289] width 571 height 25
copy p "[EMAIL_ADDRESS][DOMAIN_NAME] OR [EMAIL_ADDRESS][DOMAIN_NAME] )"
